Goal: Transaction & Acquisition: Purchase product/service

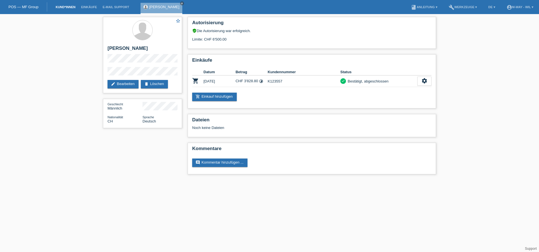
click at [67, 7] on link "Kund*innen" at bounding box center [65, 6] width 25 height 3
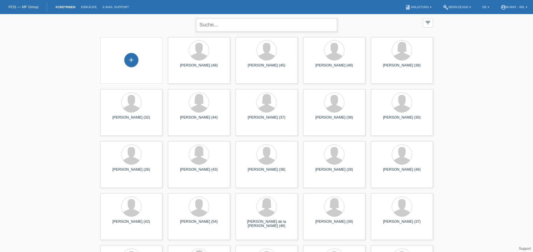
click at [271, 24] on input "text" at bounding box center [266, 24] width 141 height 13
type input "zuppa"
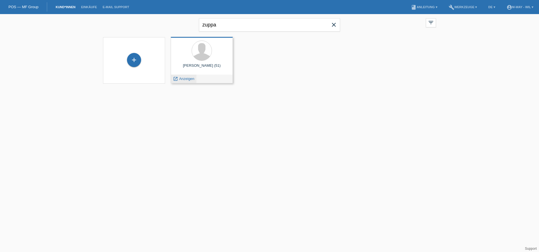
click at [187, 77] on span "Anzeigen" at bounding box center [186, 79] width 15 height 4
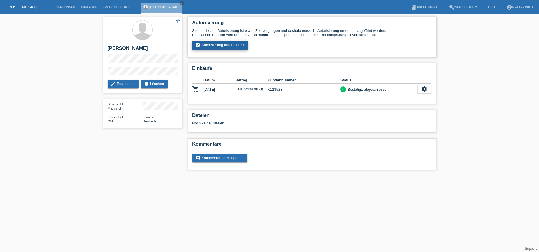
click at [224, 44] on link "assignment_turned_in Autorisierung durchführen" at bounding box center [220, 45] width 56 height 8
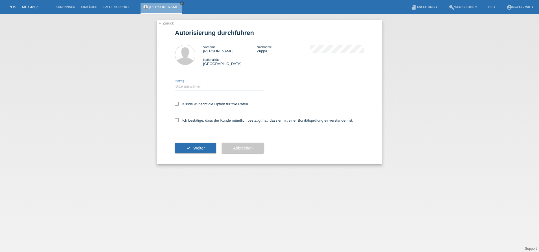
click at [212, 86] on select "Bitte auswählen CHF 1.00 - CHF 499.00 CHF 500.00 - CHF 1'999.00 CHF 2'000.00 - …" at bounding box center [219, 86] width 89 height 7
select select "3"
click at [175, 83] on select "Bitte auswählen CHF 1.00 - CHF 499.00 CHF 500.00 - CHF 1'999.00 CHF 2'000.00 - …" at bounding box center [219, 86] width 89 height 7
click at [195, 120] on label "Ich bestätige, dass der Kunde mündlich bestätigt hat, dass er mit einer Bonität…" at bounding box center [264, 120] width 178 height 4
click at [178, 120] on input "Ich bestätige, dass der Kunde mündlich bestätigt hat, dass er mit einer Bonität…" at bounding box center [177, 120] width 4 height 4
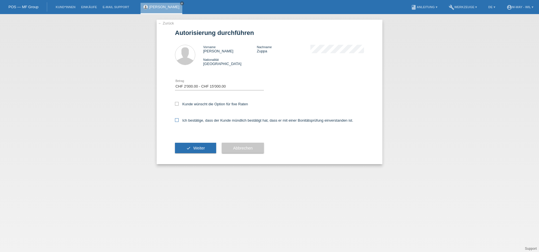
checkbox input "true"
click at [194, 149] on span "Weiter" at bounding box center [199, 148] width 12 height 5
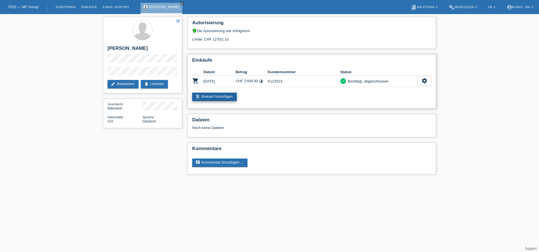
click at [220, 97] on link "add_shopping_cart Einkauf hinzufügen" at bounding box center [214, 97] width 45 height 8
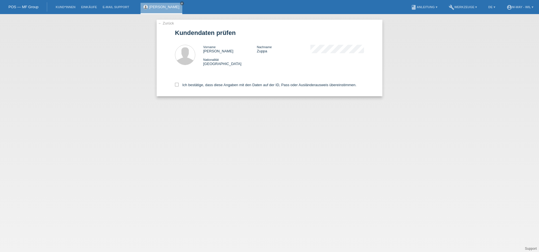
click at [174, 85] on div "← Zurück Kundendaten prüfen Vorname Michael Nachname Zuppa Nationalität Schweiz" at bounding box center [269, 58] width 226 height 77
click at [178, 85] on icon at bounding box center [177, 85] width 4 height 4
click at [178, 85] on input "Ich bestätige, dass diese Angaben mit den Daten auf der ID, Pass oder Ausländer…" at bounding box center [177, 85] width 4 height 4
checkbox input "true"
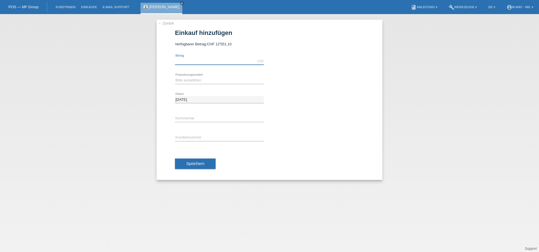
click at [215, 62] on input "text" at bounding box center [219, 61] width 89 height 7
type input "2559.20"
click at [211, 78] on select "Bitte auswählen Fixe Raten Kauf auf Rechnung mit Teilzahlungsoption" at bounding box center [219, 80] width 89 height 7
select select "77"
click at [175, 77] on select "Bitte auswählen Fixe Raten Kauf auf Rechnung mit Teilzahlungsoption" at bounding box center [219, 80] width 89 height 7
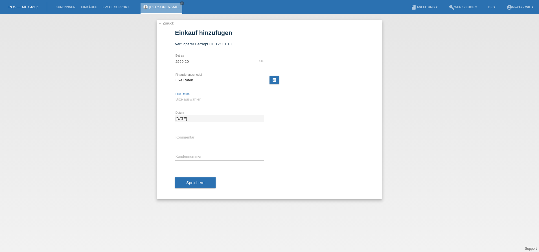
click at [191, 100] on select "Bitte auswählen 4 Raten 5 Raten 6 Raten 7 Raten 8 Raten 9 Raten 10 Raten 11 Rat…" at bounding box center [219, 99] width 89 height 7
select select "202"
click at [175, 96] on select "Bitte auswählen 4 Raten 5 Raten 6 Raten 7 Raten 8 Raten 9 Raten 10 Raten 11 Rat…" at bounding box center [219, 99] width 89 height 7
click at [195, 157] on input "text" at bounding box center [219, 156] width 89 height 7
type input "K123523"
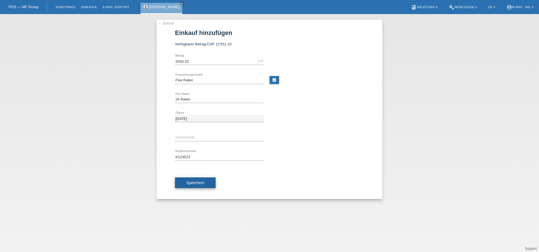
click at [198, 184] on span "Speichern" at bounding box center [195, 183] width 18 height 5
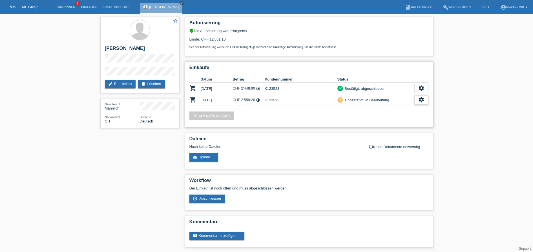
click at [421, 100] on icon "settings" at bounding box center [421, 100] width 6 height 6
click at [373, 126] on span "Abschliessen" at bounding box center [376, 125] width 23 height 7
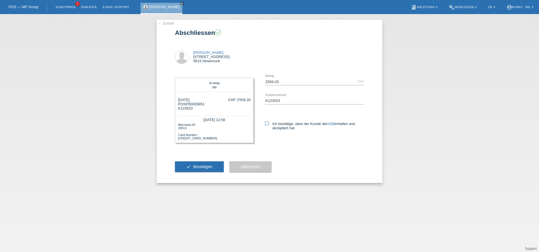
click at [270, 124] on label "Ich bestätige, dass der Kunde die AGB erhalten und akzeptiert hat." at bounding box center [314, 126] width 99 height 8
click at [268, 124] on input "Ich bestätige, dass der Kunde die AGB erhalten und akzeptiert hat." at bounding box center [267, 124] width 4 height 4
checkbox input "true"
click at [202, 171] on button "check Bestätigen" at bounding box center [199, 167] width 49 height 11
